Goal: Use online tool/utility: Utilize a website feature to perform a specific function

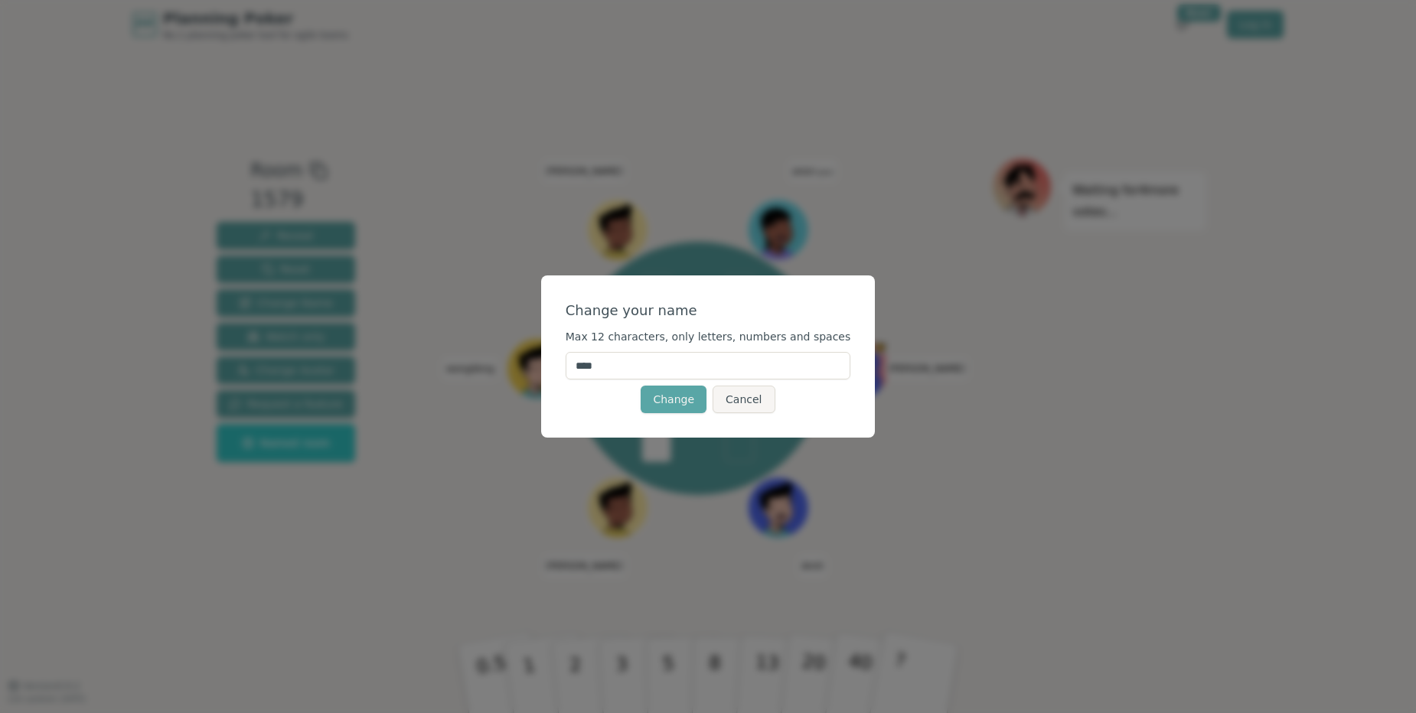
click at [650, 373] on input "****" at bounding box center [709, 366] width 286 height 28
type input "*"
type input "*****"
click at [676, 408] on button "Change" at bounding box center [674, 400] width 66 height 28
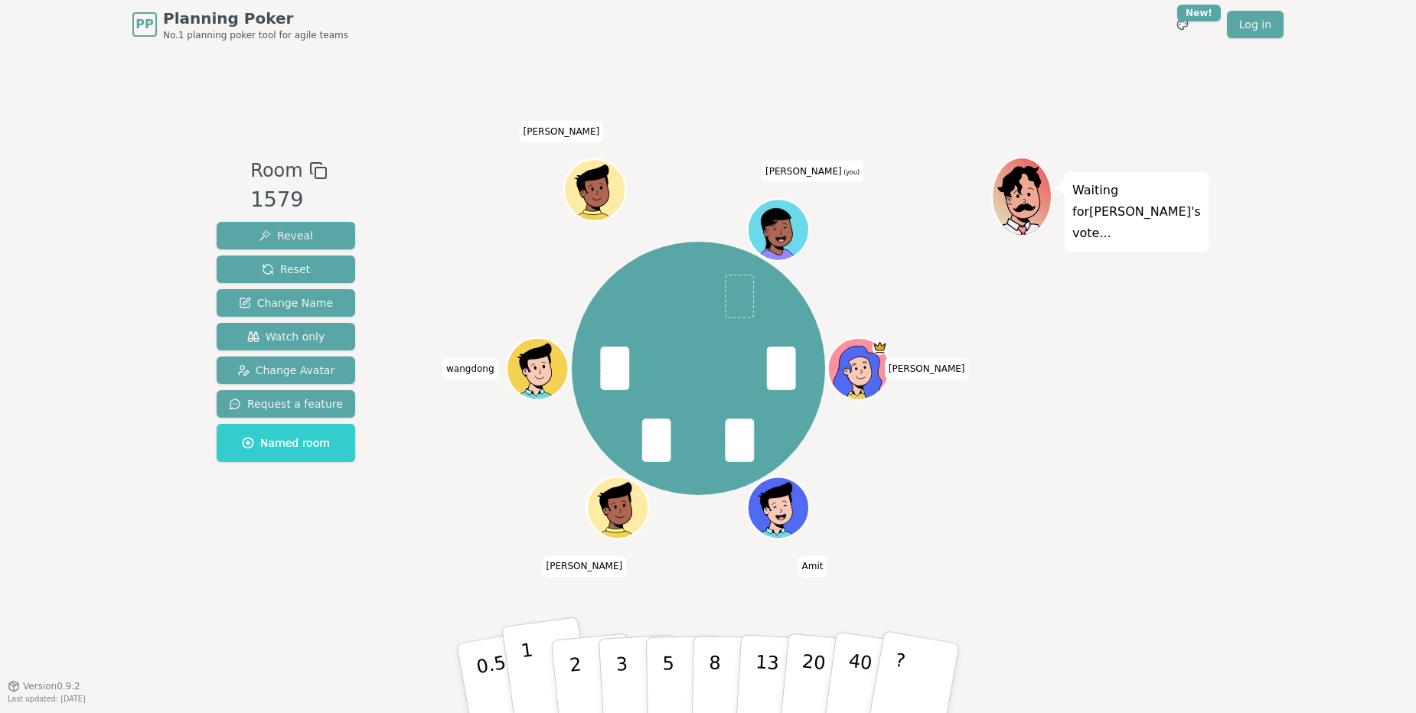
click at [534, 668] on button "1" at bounding box center [546, 679] width 91 height 124
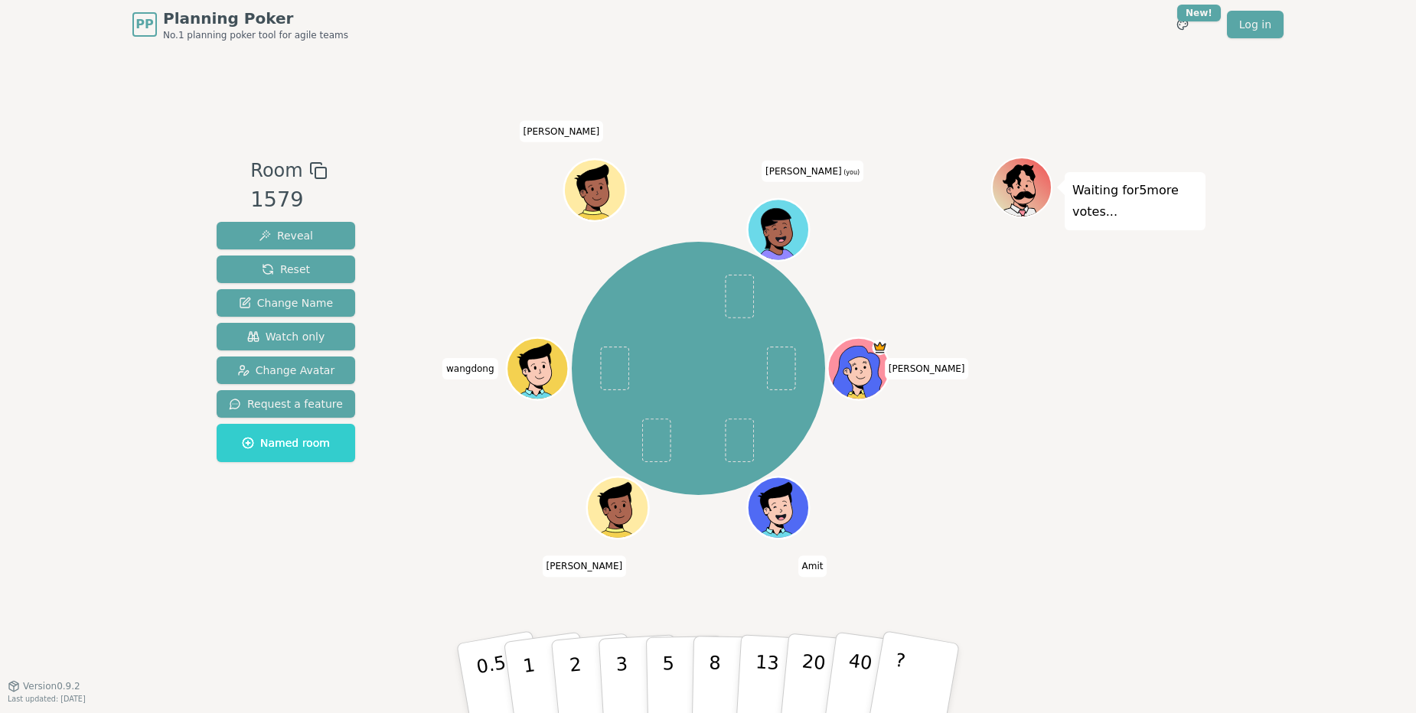
click at [419, 516] on div "steven Amit Hari wangdong Peggy kevin (you)" at bounding box center [699, 368] width 586 height 368
click at [531, 671] on p "1" at bounding box center [531, 680] width 23 height 83
click at [540, 644] on button "1" at bounding box center [546, 679] width 91 height 124
click at [528, 648] on p "1" at bounding box center [531, 680] width 23 height 83
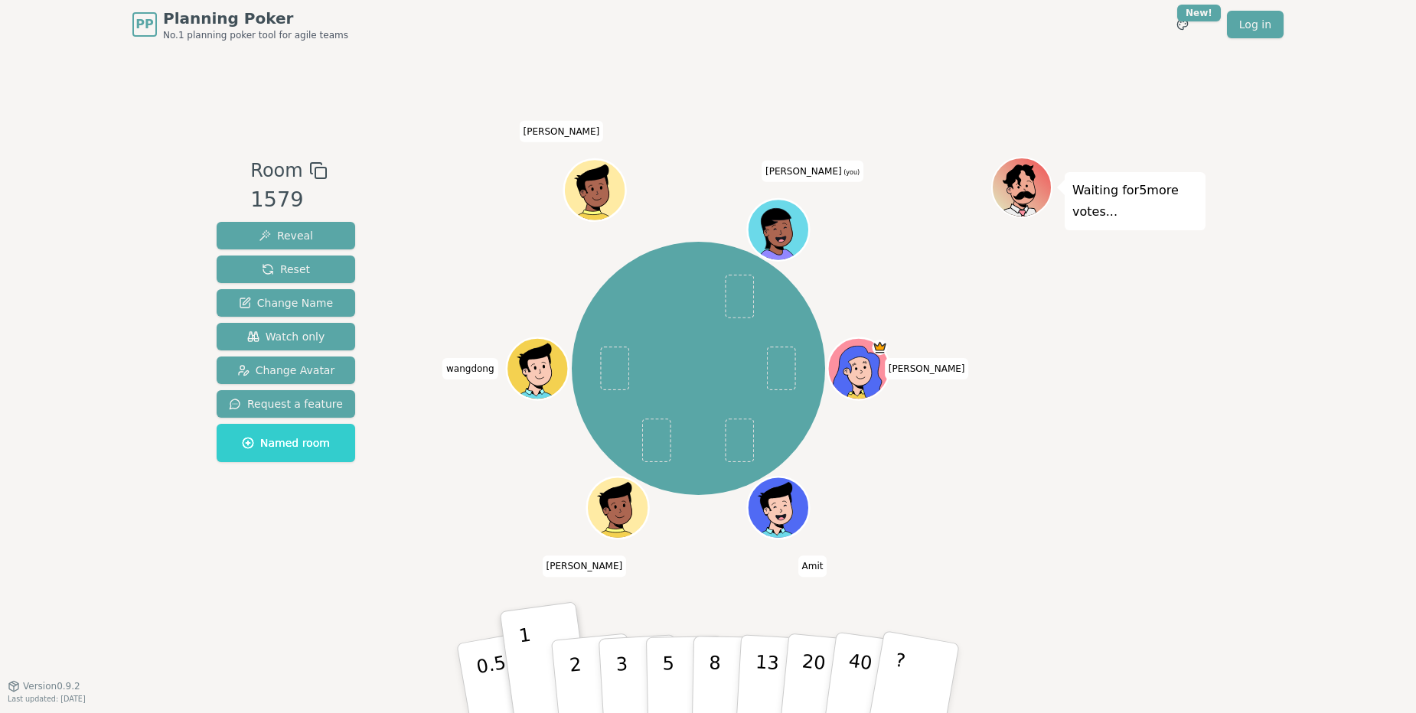
click at [607, 512] on div "Room 1579 Reveal Reset Change Name Watch only Change Avatar Request a feature N…" at bounding box center [707, 367] width 995 height 421
click at [526, 651] on p "1" at bounding box center [531, 680] width 23 height 83
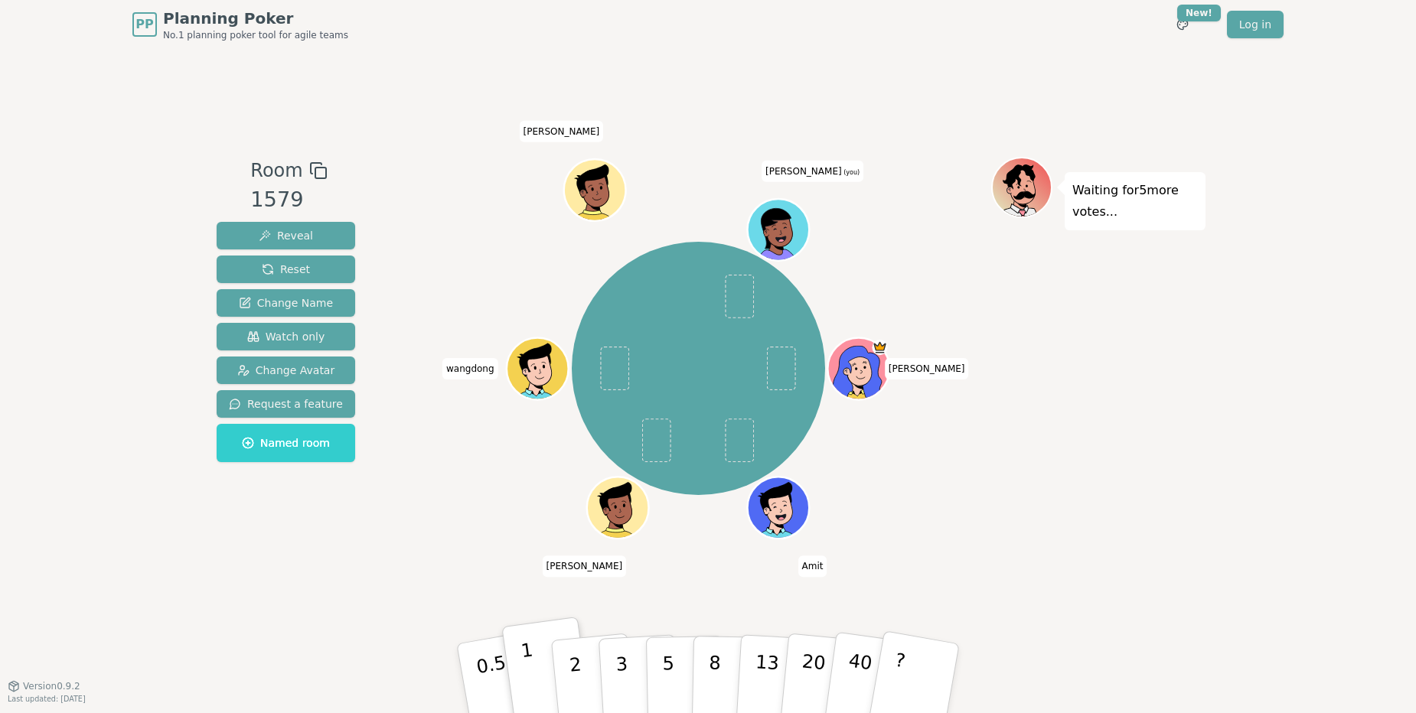
click at [526, 651] on p "1" at bounding box center [531, 680] width 23 height 83
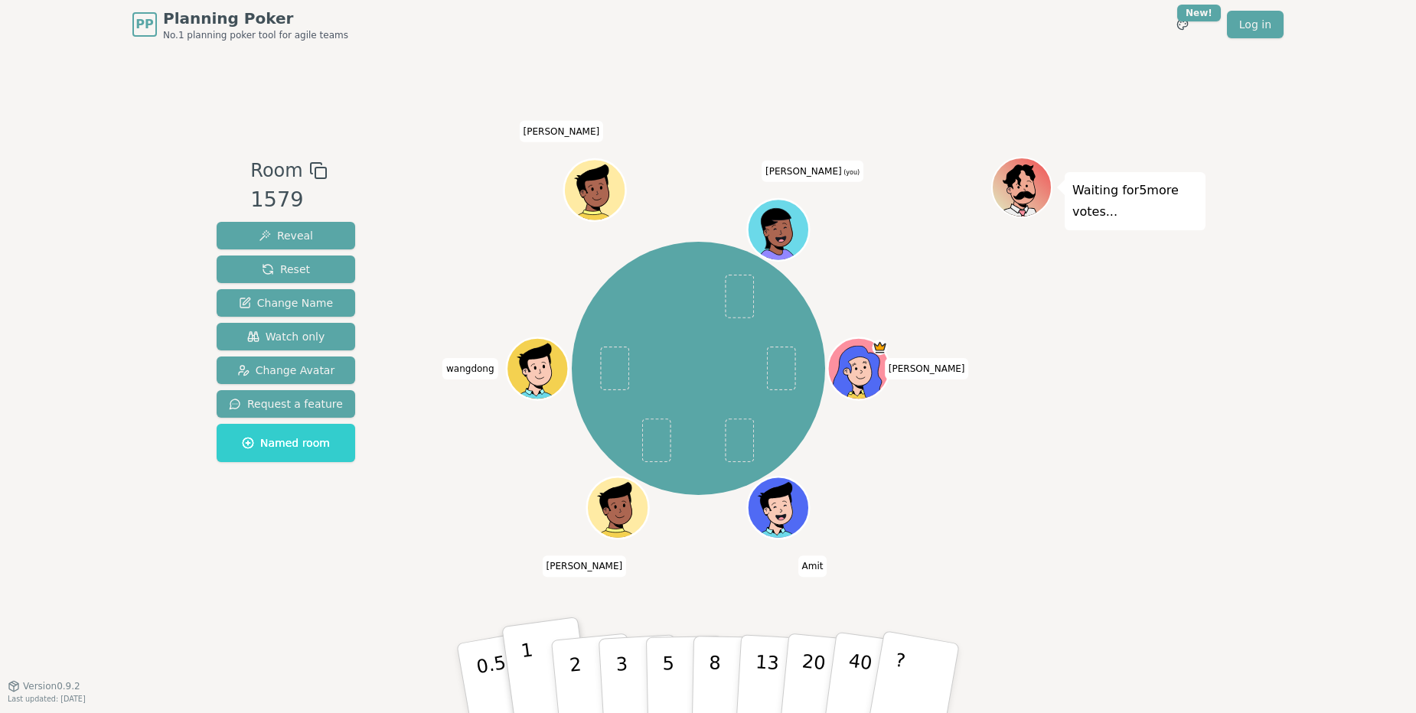
click at [526, 651] on p "1" at bounding box center [531, 680] width 23 height 83
click at [583, 666] on button "2" at bounding box center [593, 679] width 87 height 122
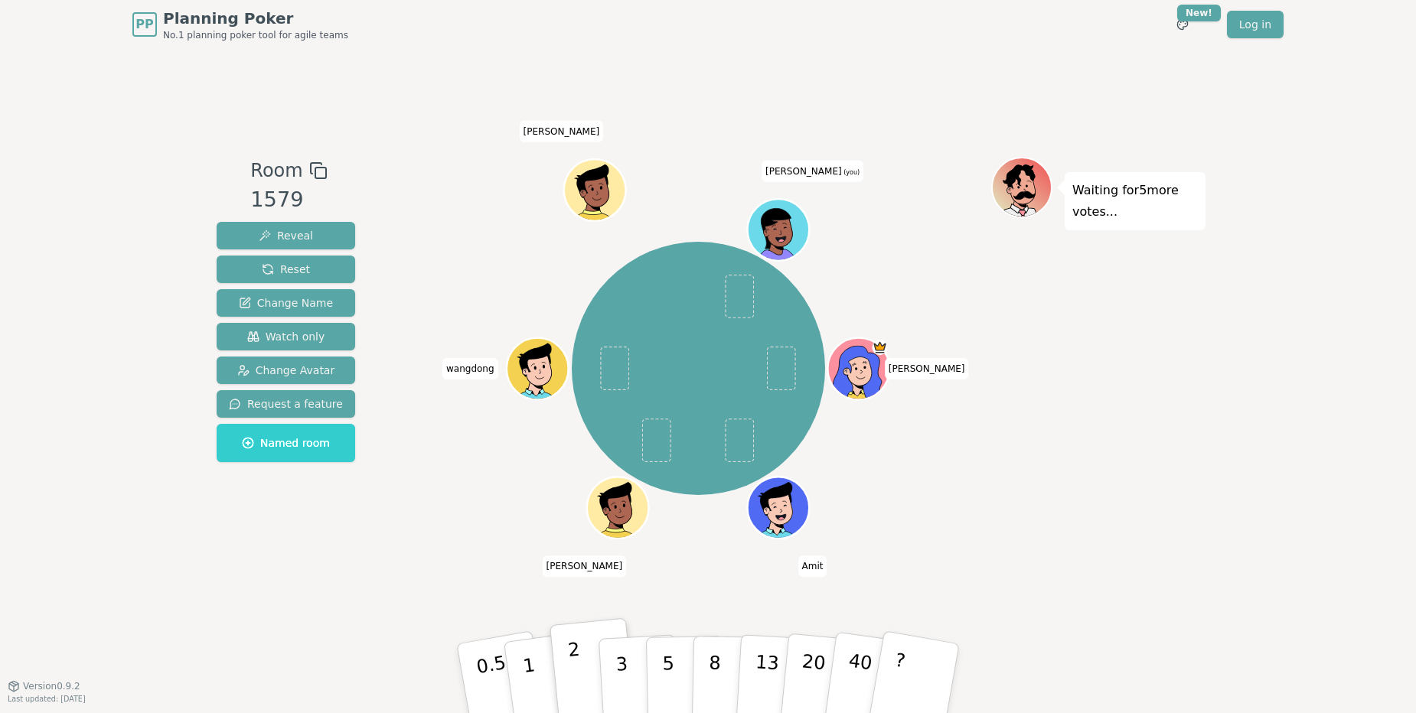
click at [583, 666] on button "2" at bounding box center [593, 679] width 87 height 122
click at [533, 654] on button "1" at bounding box center [546, 679] width 91 height 124
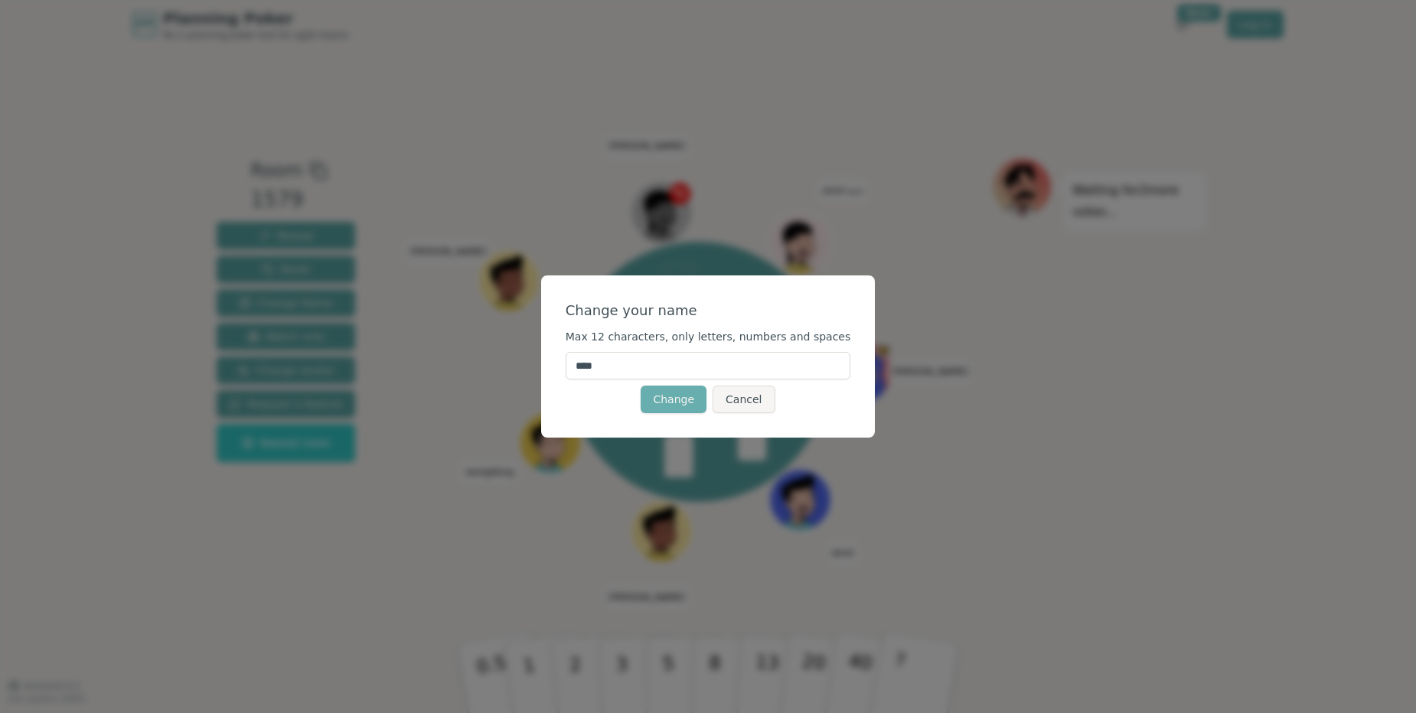
click at [668, 408] on button "Change" at bounding box center [674, 400] width 66 height 28
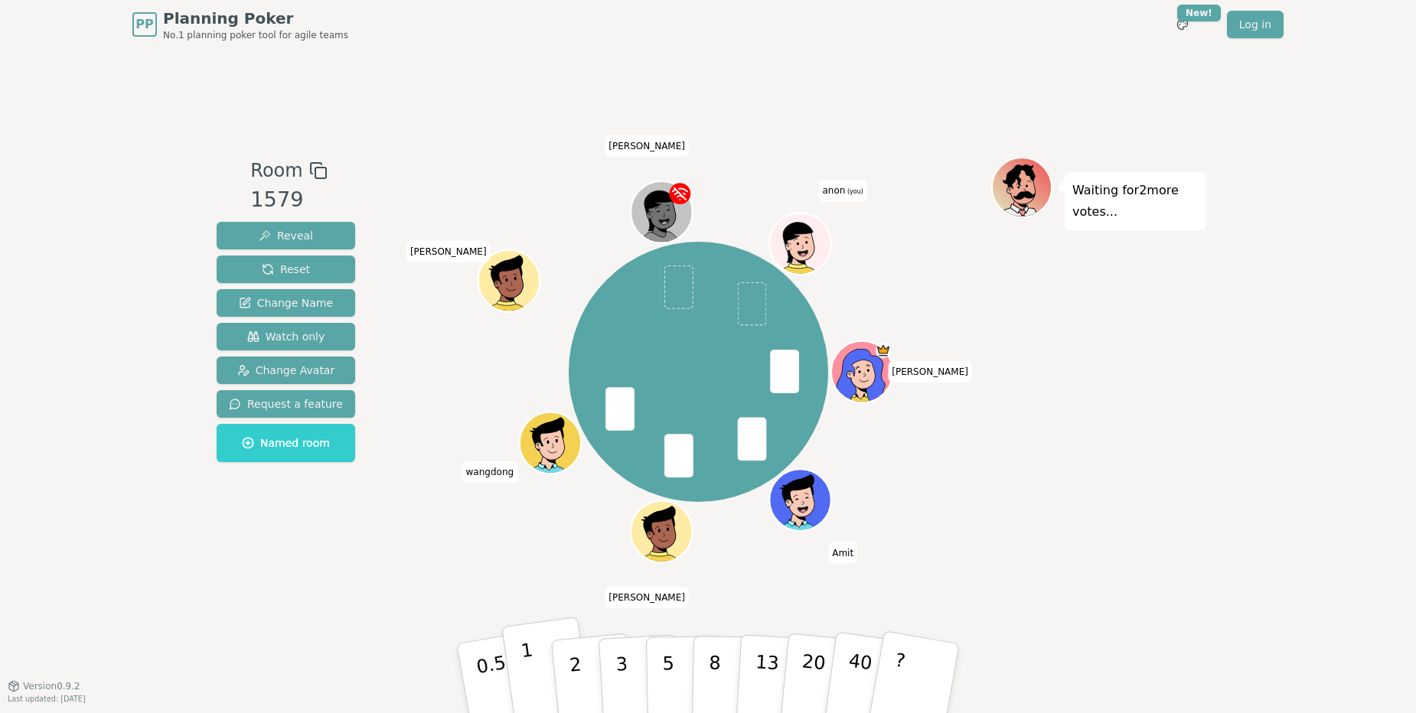
click at [531, 663] on p "1" at bounding box center [531, 680] width 23 height 83
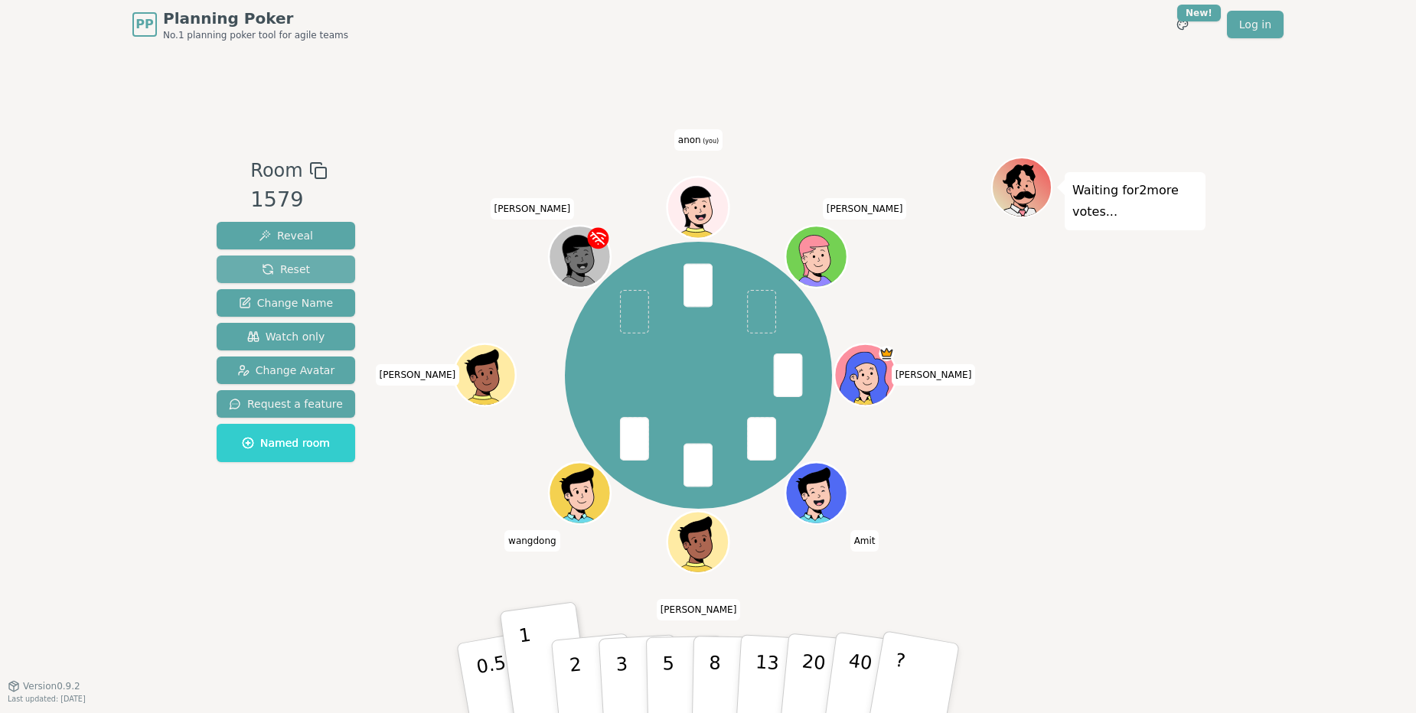
click at [304, 274] on span "Reset" at bounding box center [286, 269] width 48 height 15
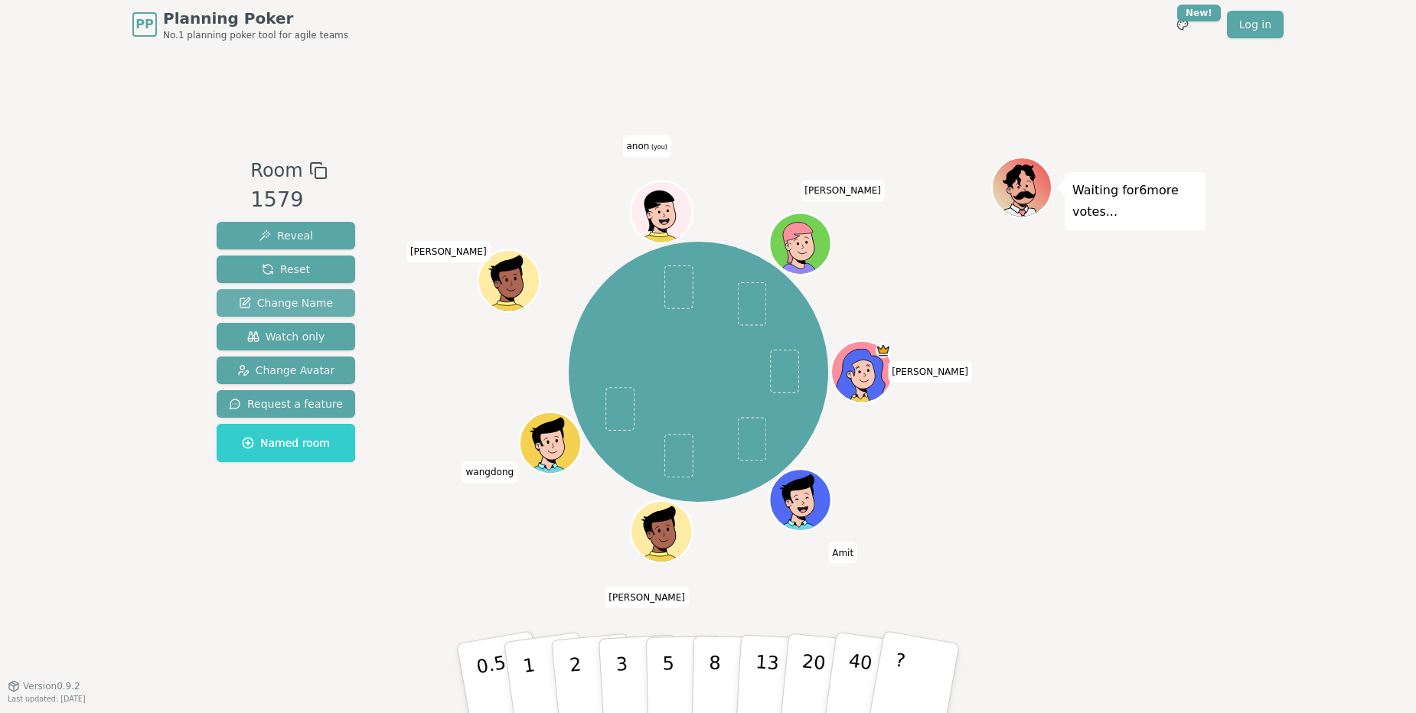
click at [313, 299] on span "Change Name" at bounding box center [286, 302] width 94 height 15
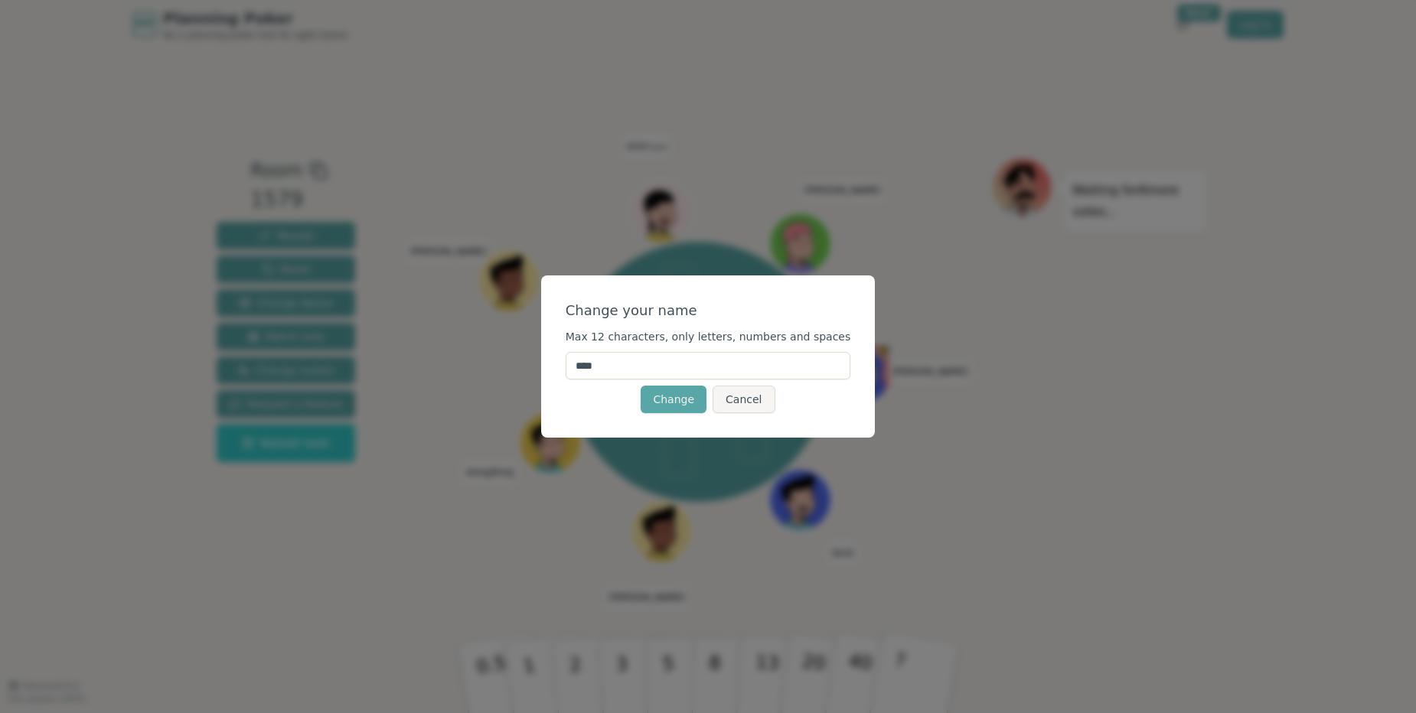
click at [655, 356] on input "****" at bounding box center [709, 366] width 286 height 28
type input "*"
type input "*****"
click at [680, 401] on button "Change" at bounding box center [674, 400] width 66 height 28
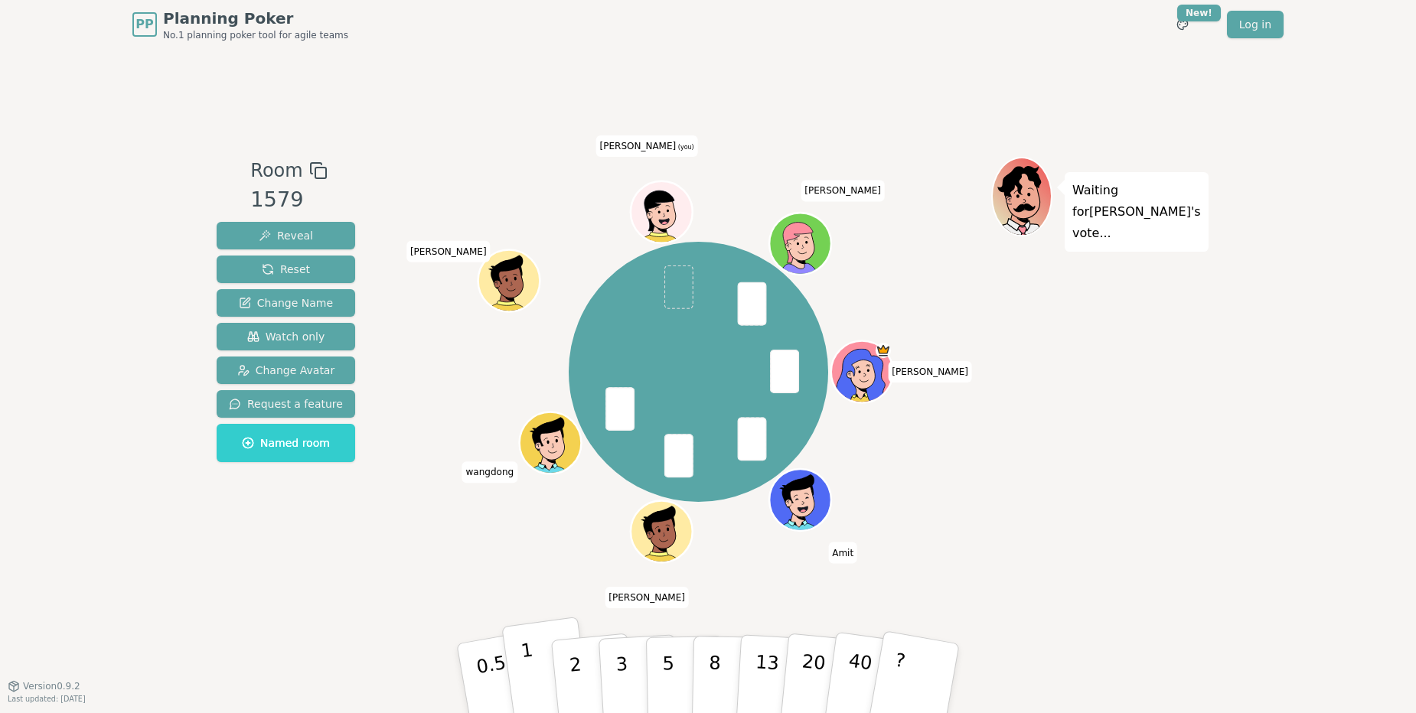
click at [525, 658] on p "1" at bounding box center [531, 680] width 23 height 83
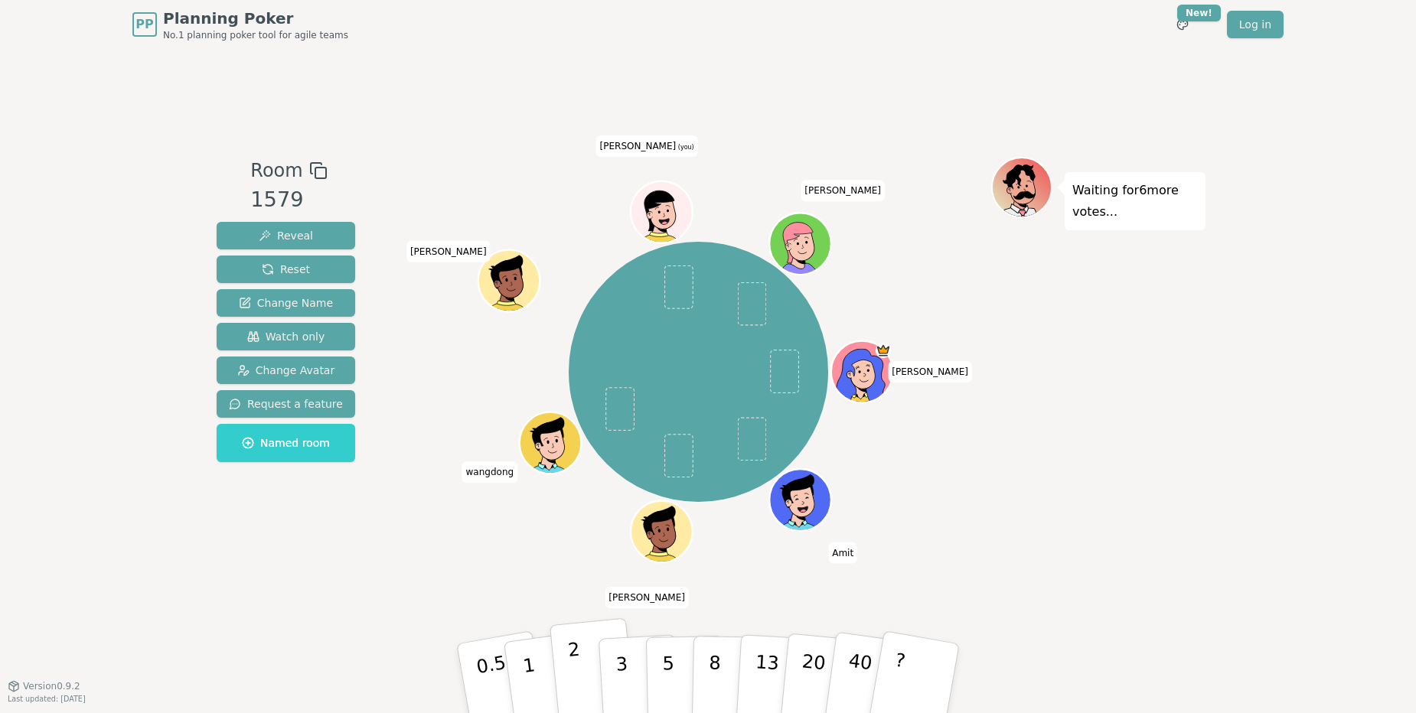
click at [581, 664] on button "2" at bounding box center [593, 679] width 87 height 122
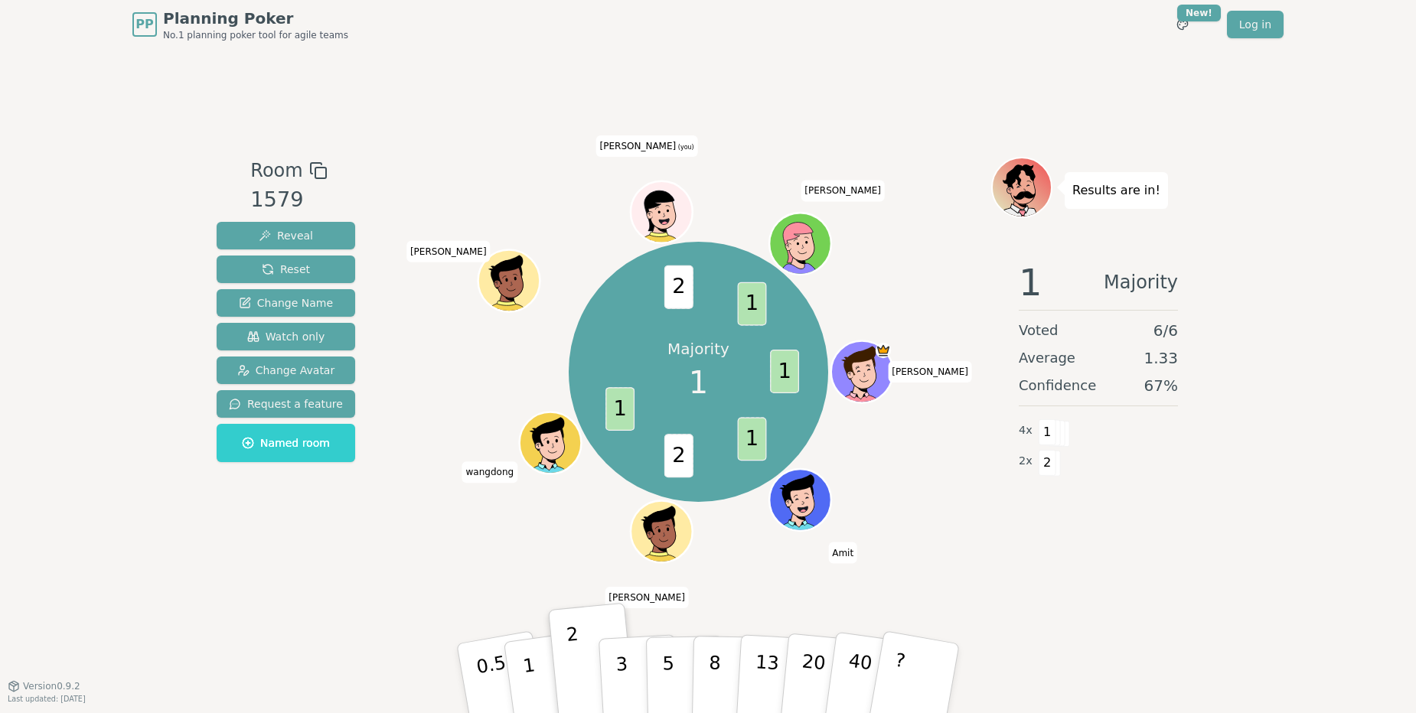
click at [527, 517] on div "Majority 1 1 1 2 1 2 1 [PERSON_NAME] [PERSON_NAME] [PERSON_NAME] [PERSON_NAME] …" at bounding box center [699, 371] width 586 height 375
